Goal: Information Seeking & Learning: Learn about a topic

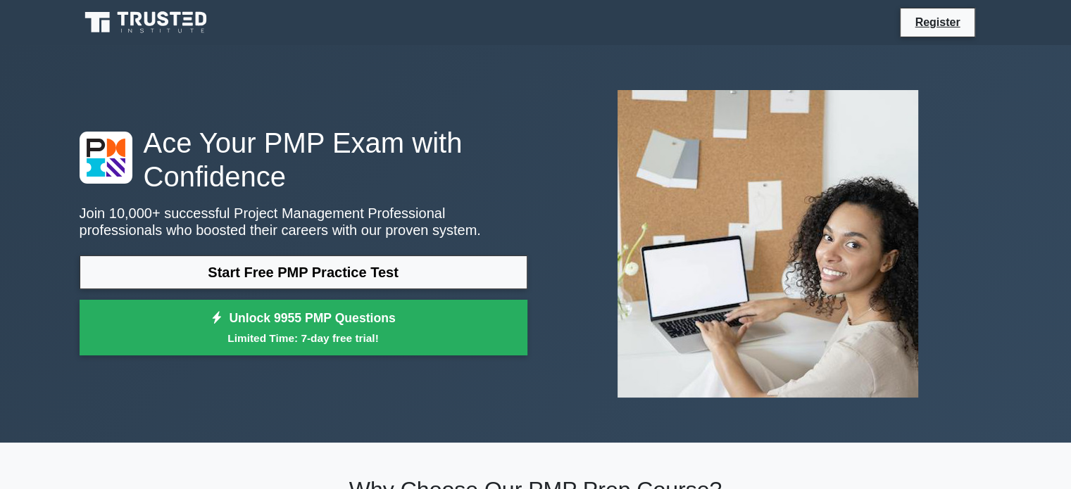
click at [358, 273] on link "Start Free PMP Practice Test" at bounding box center [304, 273] width 448 height 34
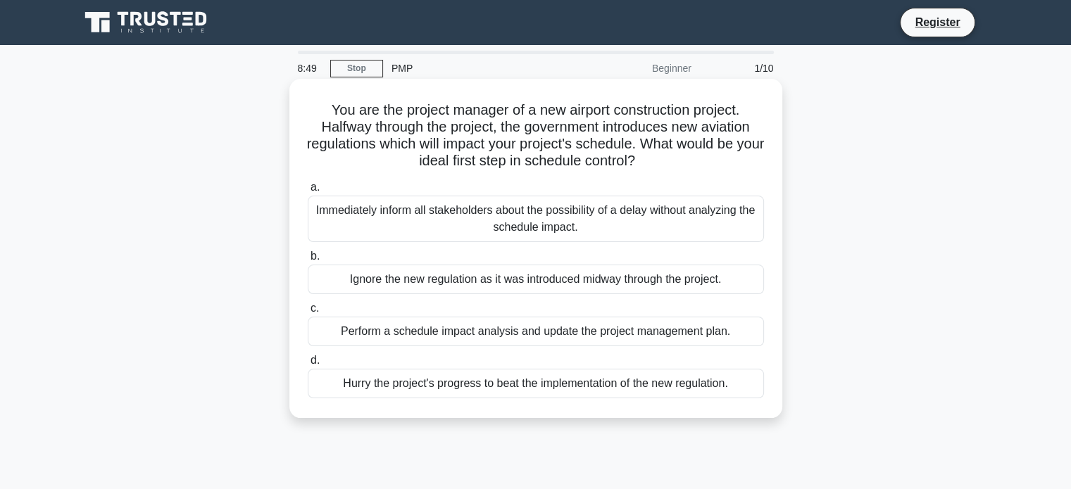
click at [577, 332] on div "Perform a schedule impact analysis and update the project management plan." at bounding box center [536, 332] width 456 height 30
click at [308, 313] on input "c. Perform a schedule impact analysis and update the project management plan." at bounding box center [308, 308] width 0 height 9
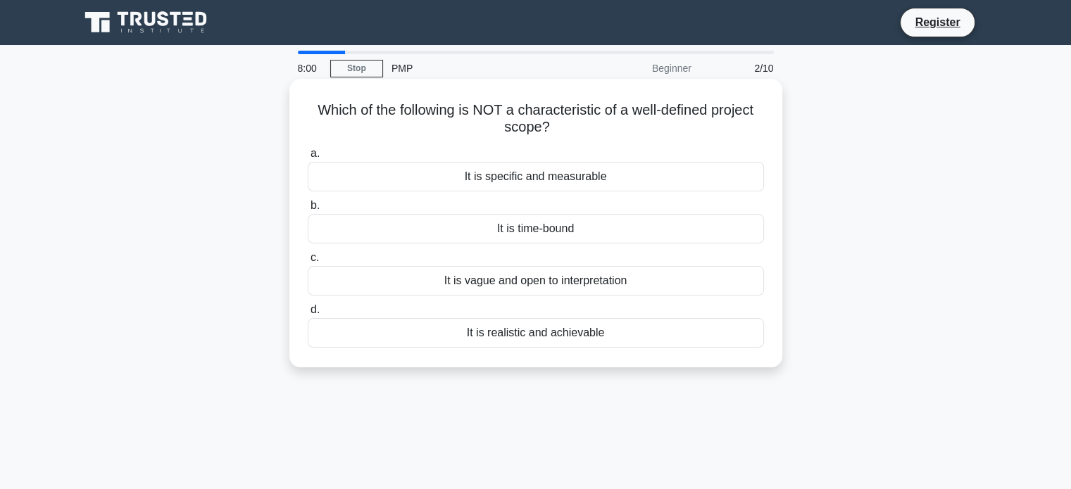
click at [575, 278] on div "It is vague and open to interpretation" at bounding box center [536, 281] width 456 height 30
click at [308, 263] on input "c. It is vague and open to interpretation" at bounding box center [308, 257] width 0 height 9
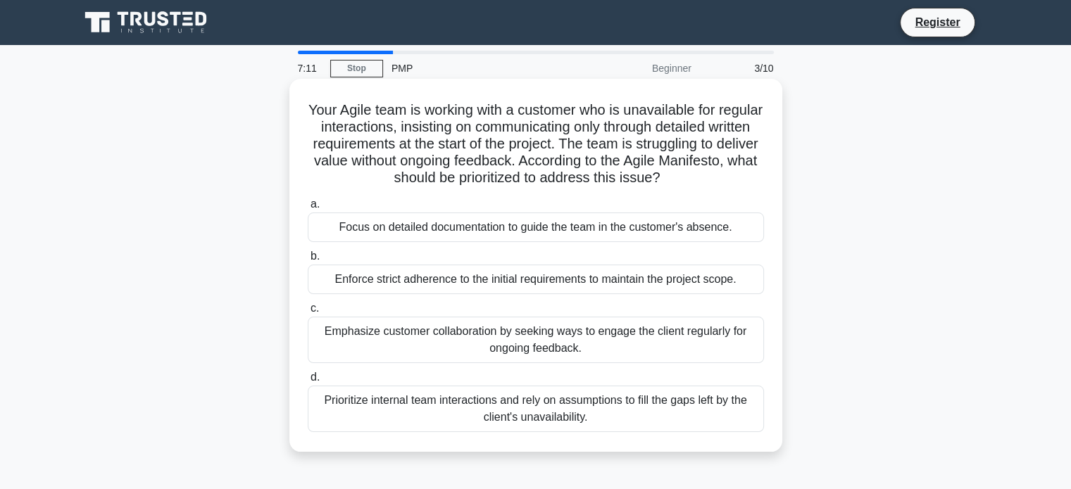
click at [522, 343] on div "Emphasize customer collaboration by seeking ways to engage the client regularly…" at bounding box center [536, 340] width 456 height 46
click at [308, 313] on input "c. Emphasize customer collaboration by seeking ways to engage the client regula…" at bounding box center [308, 308] width 0 height 9
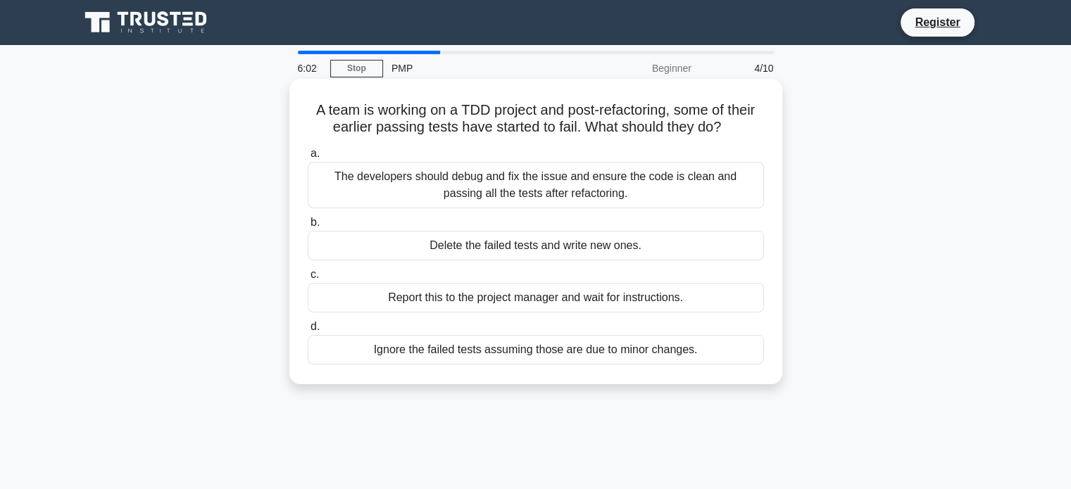
click at [503, 299] on div "Report this to the project manager and wait for instructions." at bounding box center [536, 298] width 456 height 30
click at [308, 280] on input "c. Report this to the project manager and wait for instructions." at bounding box center [308, 274] width 0 height 9
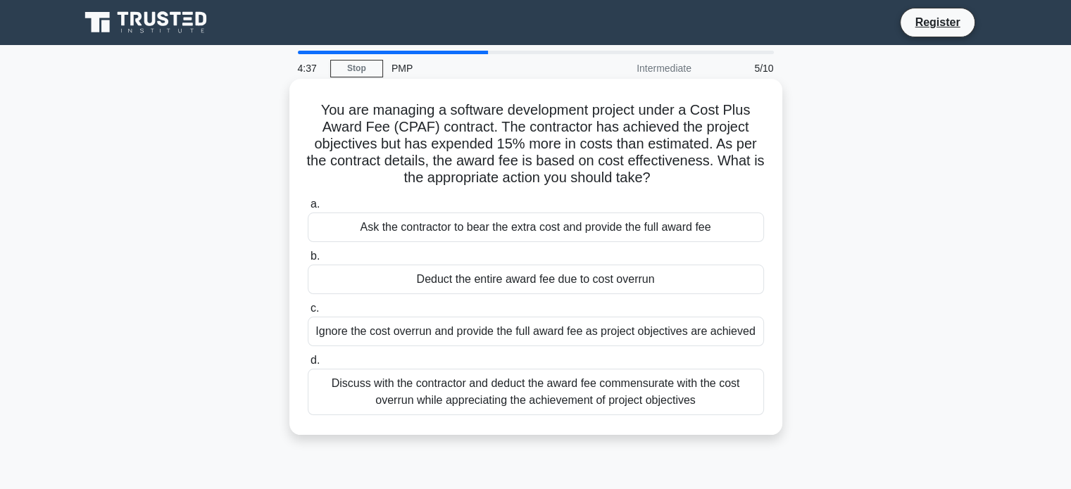
click at [589, 406] on div "Discuss with the contractor and deduct the award fee commensurate with the cost…" at bounding box center [536, 392] width 456 height 46
click at [308, 365] on input "d. Discuss with the contractor and deduct the award fee commensurate with the c…" at bounding box center [308, 360] width 0 height 9
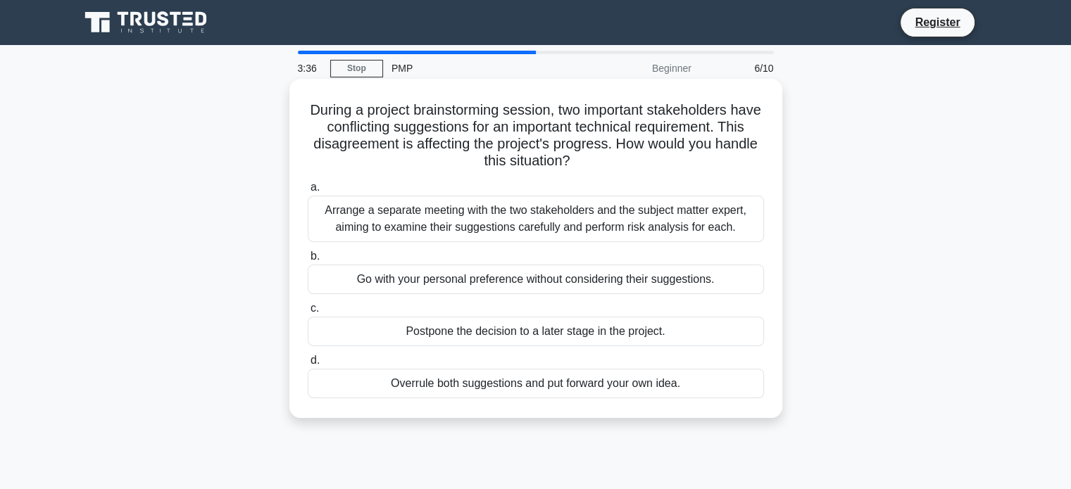
click at [558, 236] on div "Arrange a separate meeting with the two stakeholders and the subject matter exp…" at bounding box center [536, 219] width 456 height 46
click at [308, 192] on input "a. Arrange a separate meeting with the two stakeholders and the subject matter …" at bounding box center [308, 187] width 0 height 9
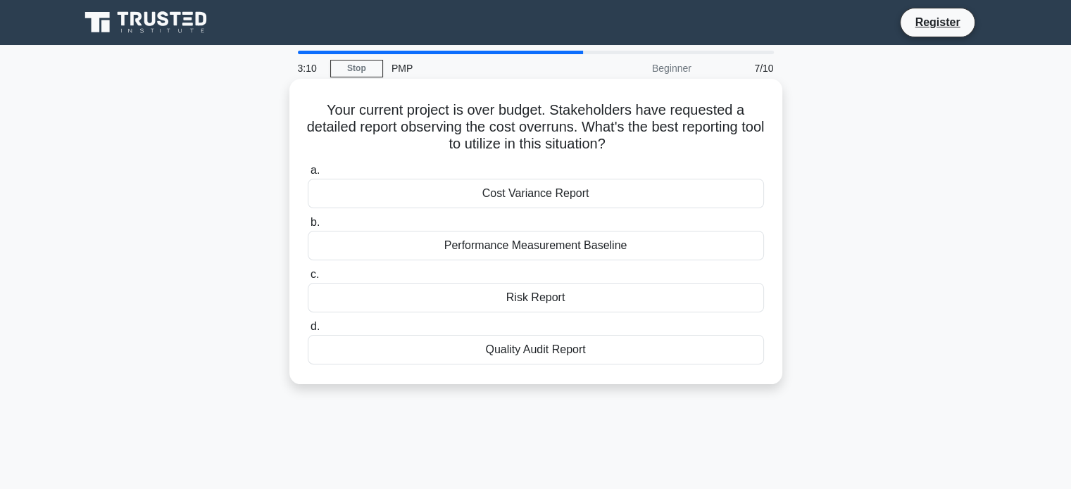
click at [580, 196] on div "Cost Variance Report" at bounding box center [536, 194] width 456 height 30
click at [308, 175] on input "a. Cost Variance Report" at bounding box center [308, 170] width 0 height 9
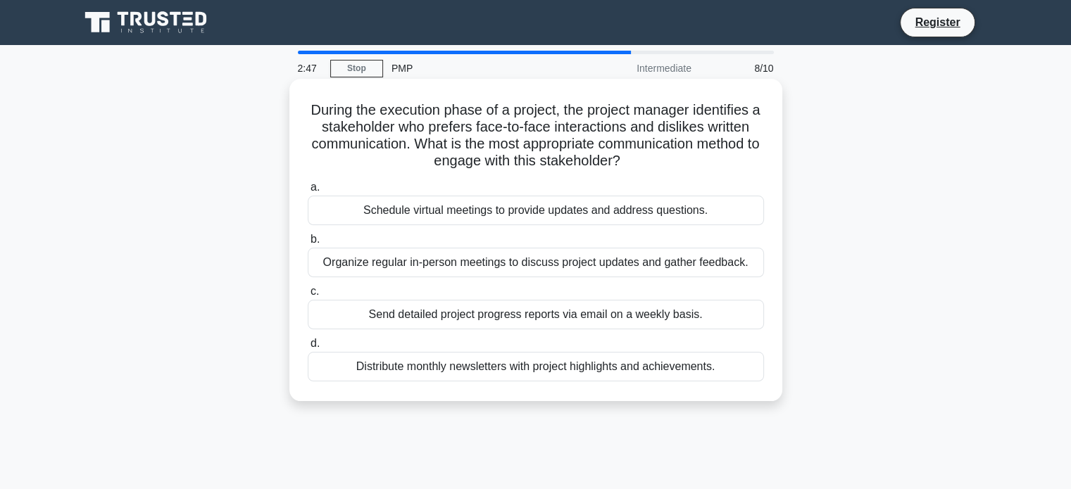
click at [572, 270] on div "Organize regular in-person meetings to discuss project updates and gather feedb…" at bounding box center [536, 263] width 456 height 30
click at [308, 244] on input "b. Organize regular in-person meetings to discuss project updates and gather fe…" at bounding box center [308, 239] width 0 height 9
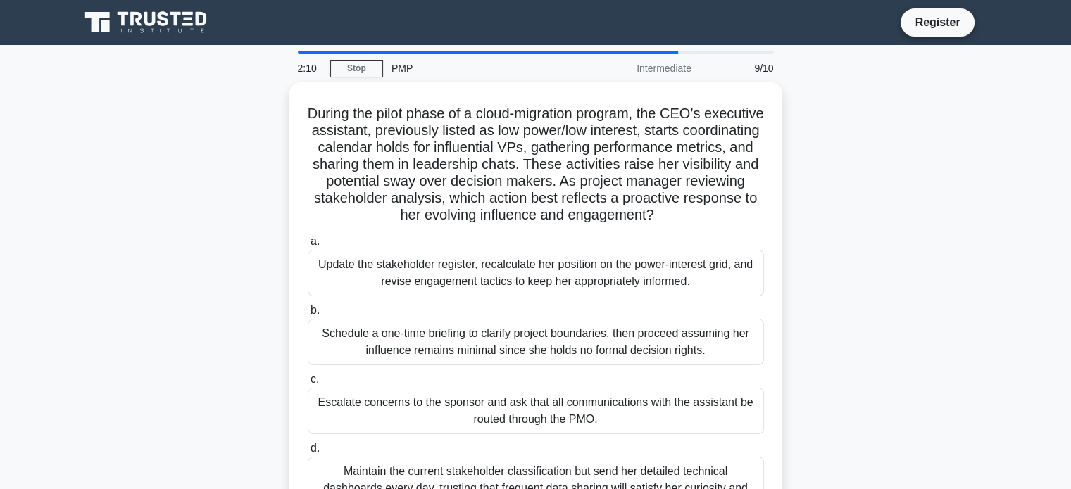
click at [1053, 270] on main "2:10 Stop PMP Intermediate 9/10 During the pilot phase of a cloud-migration pro…" at bounding box center [535, 402] width 1071 height 715
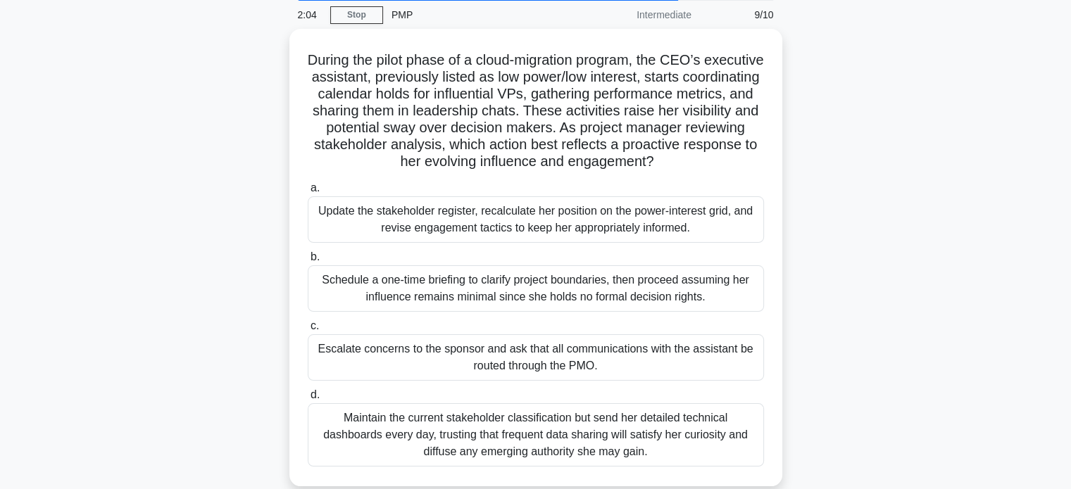
scroll to position [45, 0]
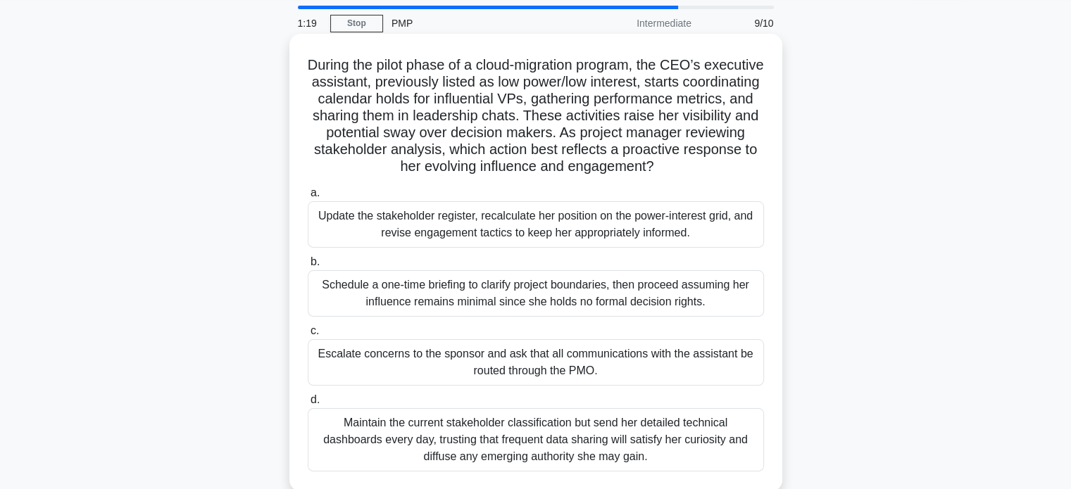
click at [473, 374] on div "Escalate concerns to the sponsor and ask that all communications with the assis…" at bounding box center [536, 362] width 456 height 46
click at [308, 336] on input "c. Escalate concerns to the sponsor and ask that all communications with the as…" at bounding box center [308, 331] width 0 height 9
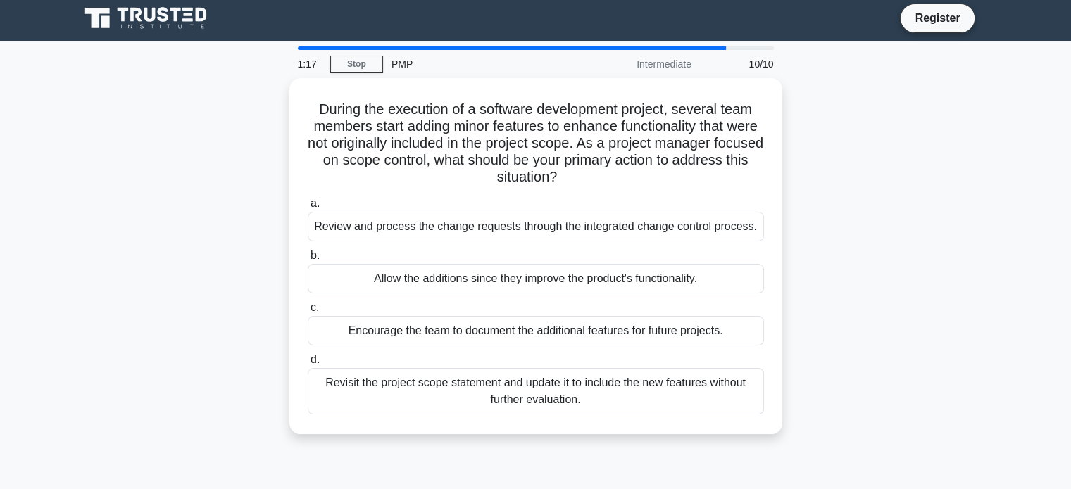
scroll to position [0, 0]
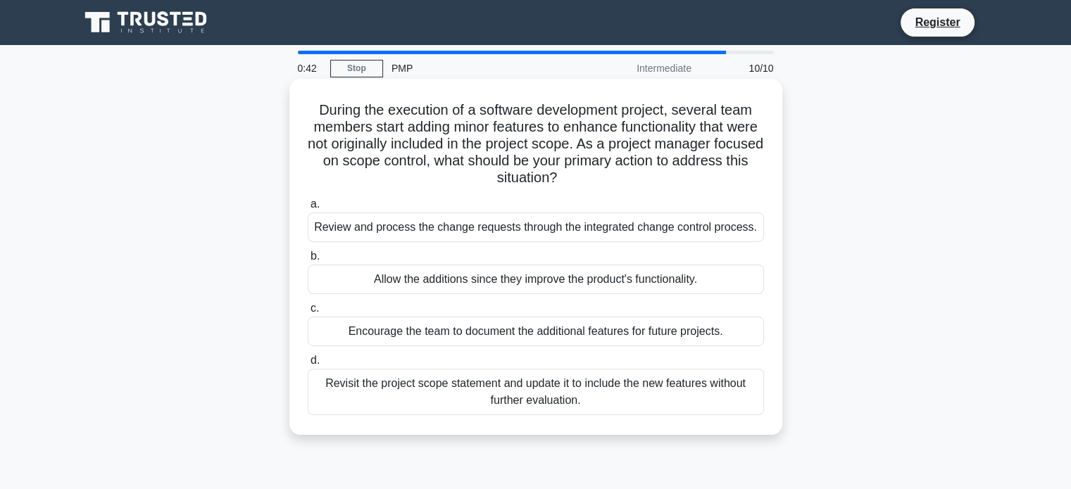
click at [463, 327] on div "Encourage the team to document the additional features for future projects." at bounding box center [536, 332] width 456 height 30
click at [308, 313] on input "c. Encourage the team to document the additional features for future projects." at bounding box center [308, 308] width 0 height 9
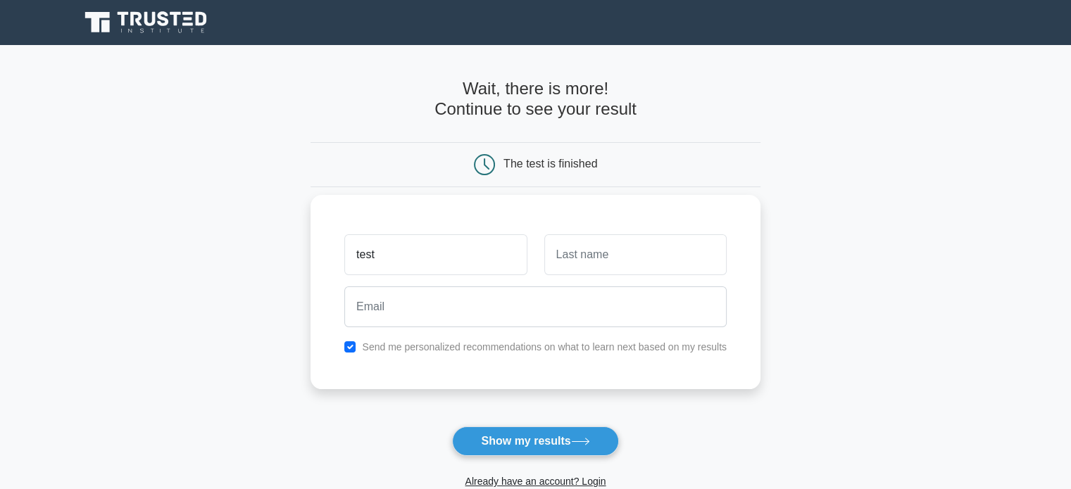
type input "test"
click at [579, 261] on input "text" at bounding box center [635, 254] width 182 height 41
type input "qa"
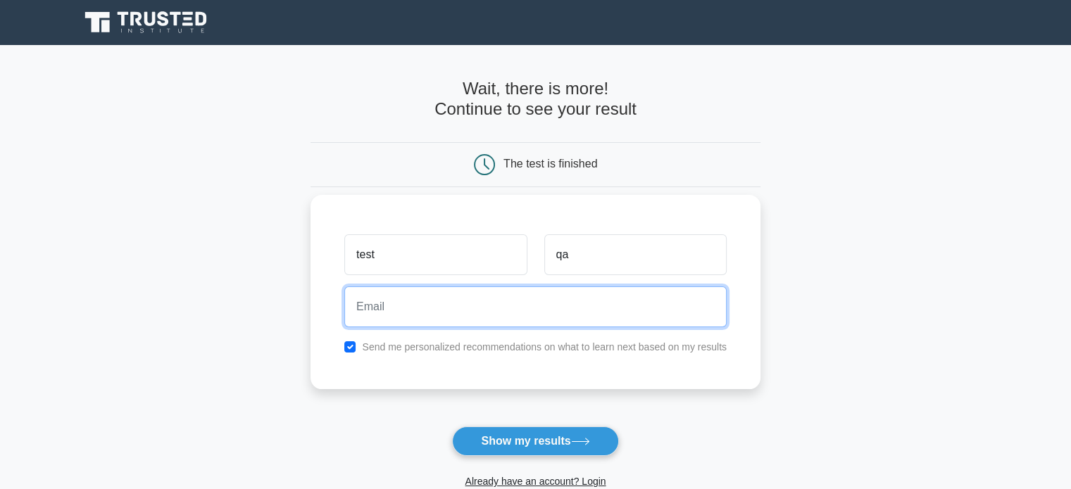
click at [448, 315] on input "email" at bounding box center [535, 307] width 382 height 41
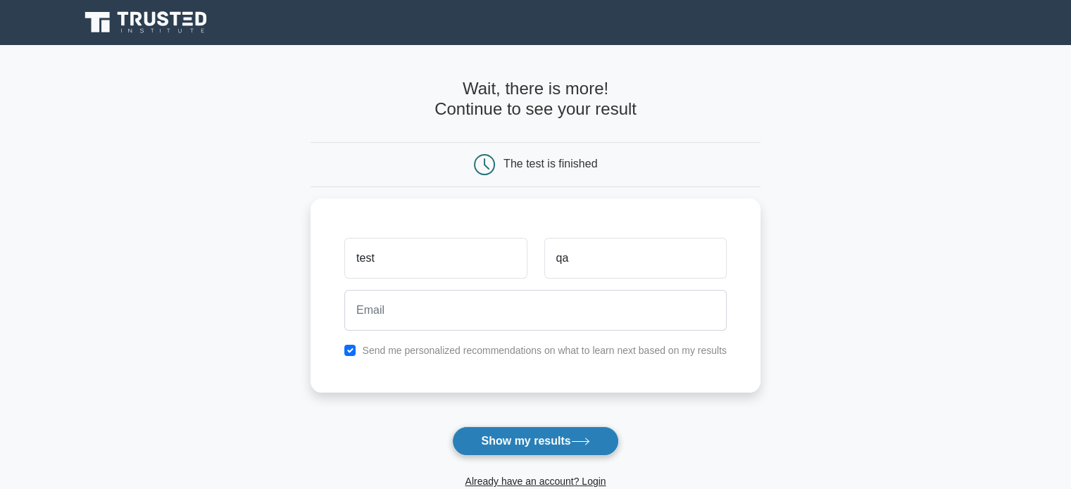
click at [518, 440] on button "Show my results" at bounding box center [535, 442] width 166 height 30
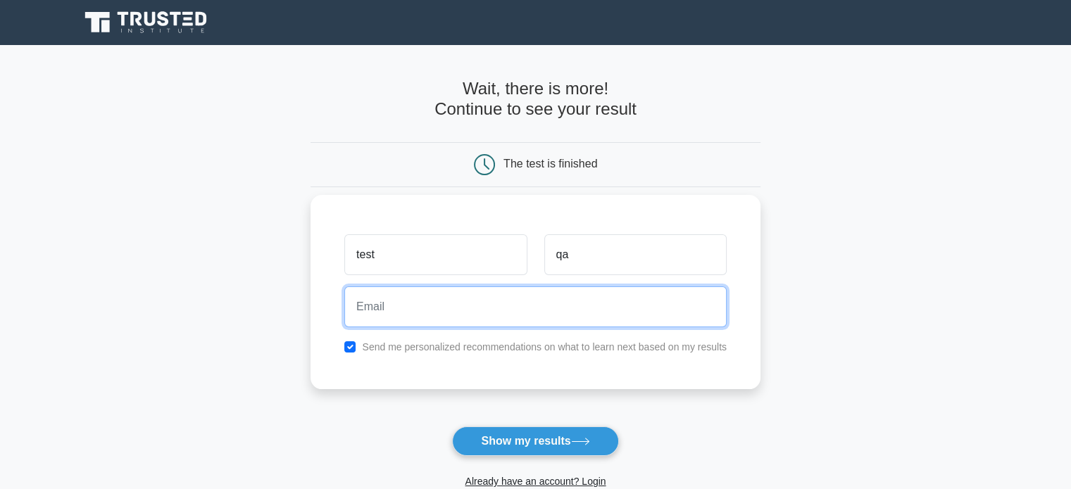
click at [386, 305] on input "email" at bounding box center [535, 307] width 382 height 41
type input "rpadmca@gmail.com"
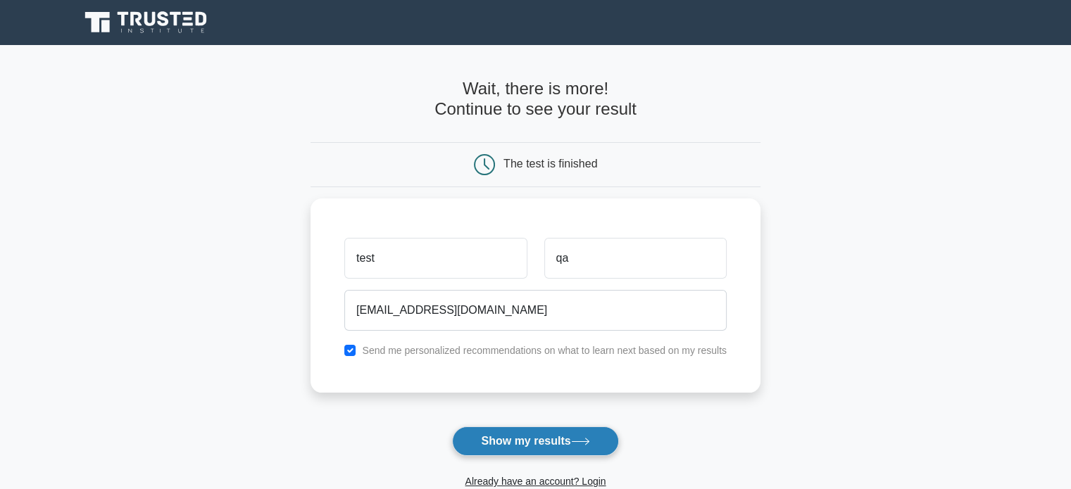
click at [562, 437] on button "Show my results" at bounding box center [535, 442] width 166 height 30
